Goal: Information Seeking & Learning: Learn about a topic

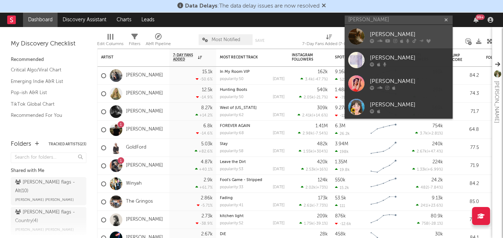
type input "[PERSON_NAME]"
click at [386, 39] on icon at bounding box center [387, 41] width 5 height 4
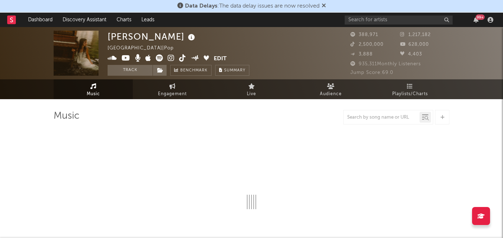
select select "6m"
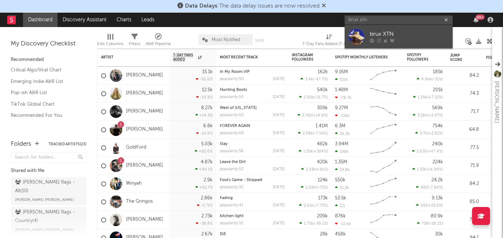
type input "brux xtn"
click at [375, 35] on div "brux XTN" at bounding box center [409, 34] width 79 height 9
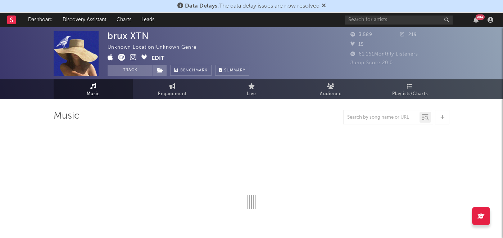
select select "1w"
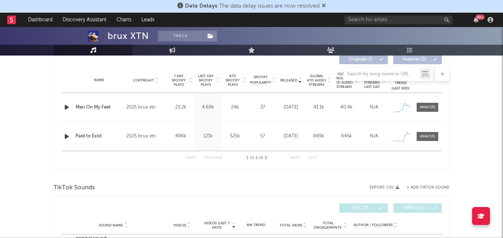
scroll to position [280, 0]
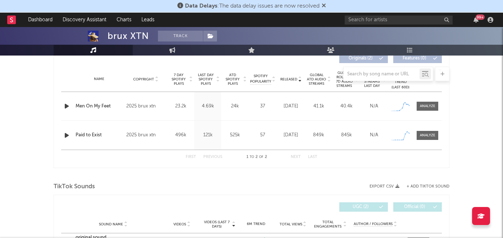
click at [66, 135] on icon "button" at bounding box center [67, 135] width 8 height 9
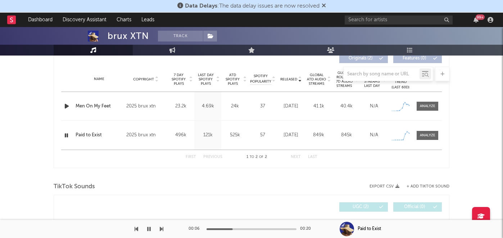
click at [66, 135] on icon "button" at bounding box center [66, 135] width 7 height 9
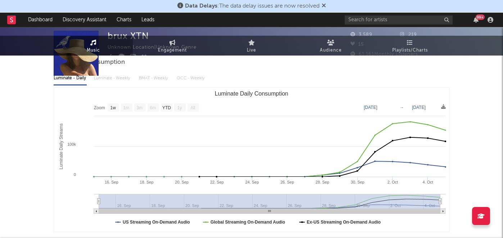
scroll to position [0, 0]
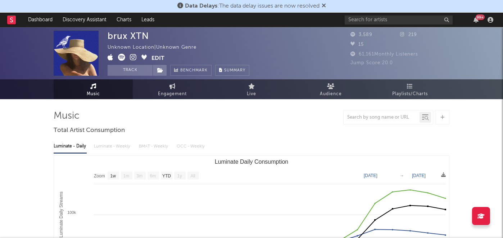
click at [134, 58] on icon at bounding box center [133, 57] width 7 height 7
click at [186, 91] on span "Engagement" at bounding box center [172, 94] width 29 height 9
select select "1w"
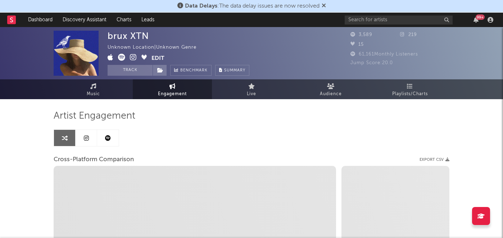
click at [114, 136] on link at bounding box center [108, 138] width 22 height 16
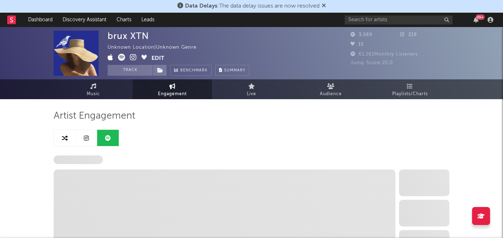
select select "1w"
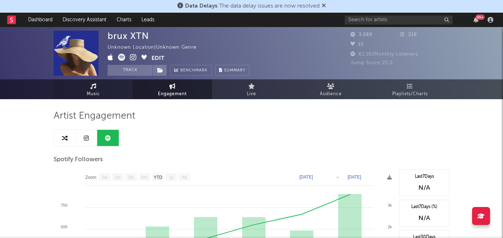
click at [81, 86] on link "Music" at bounding box center [93, 89] width 79 height 20
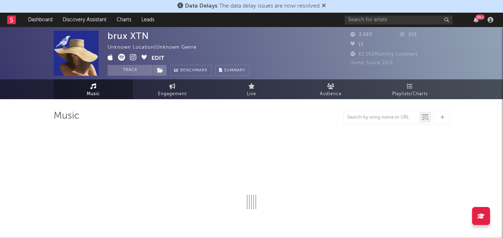
select select "1w"
